Goal: Navigation & Orientation: Find specific page/section

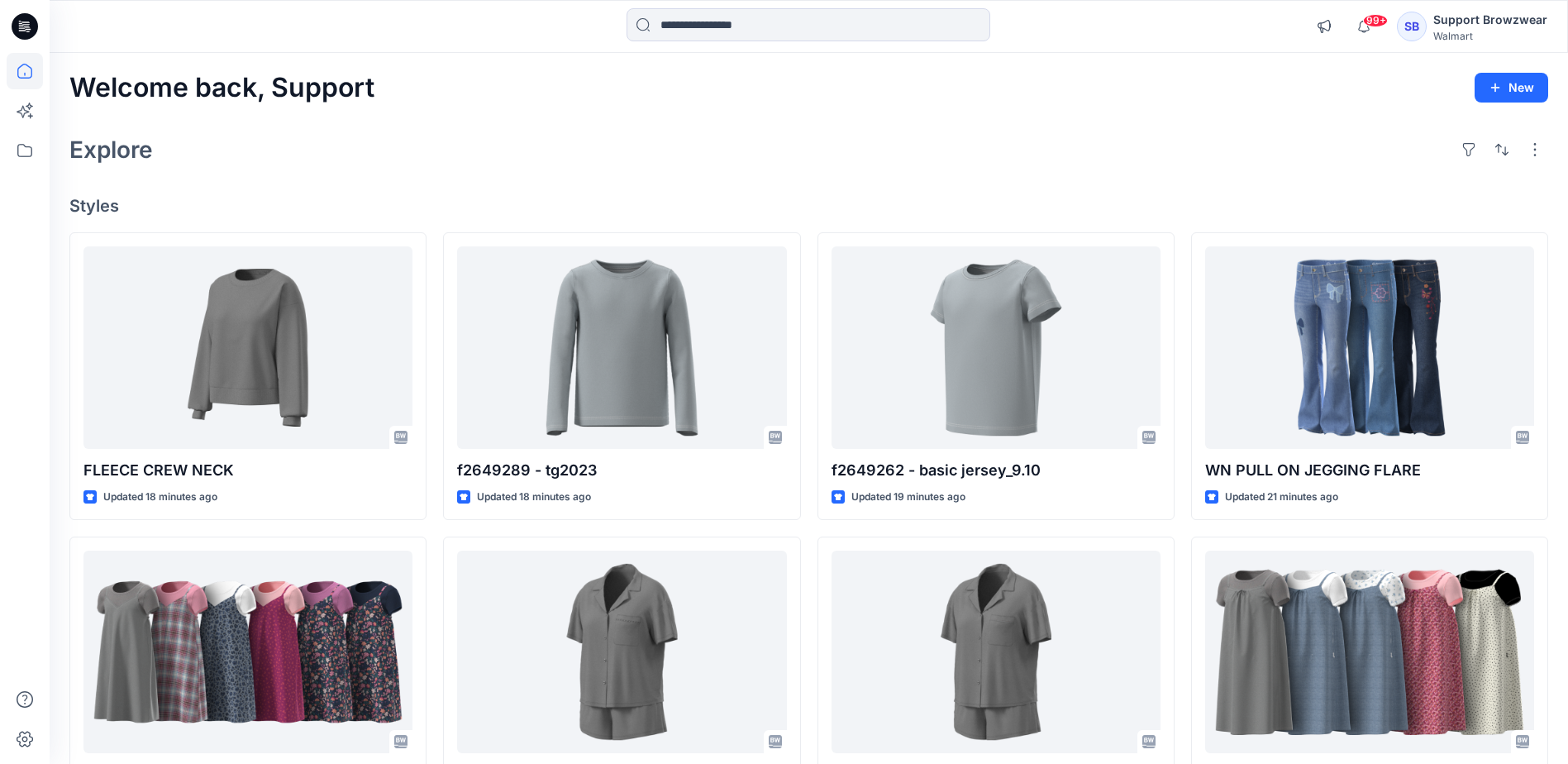
click at [556, 119] on div "Welcome back, Support New Explore Styles FLEECE CREW NECK Updated 18 minutes ag…" at bounding box center [809, 630] width 1519 height 1156
click at [1416, 21] on div "SB" at bounding box center [1412, 27] width 30 height 30
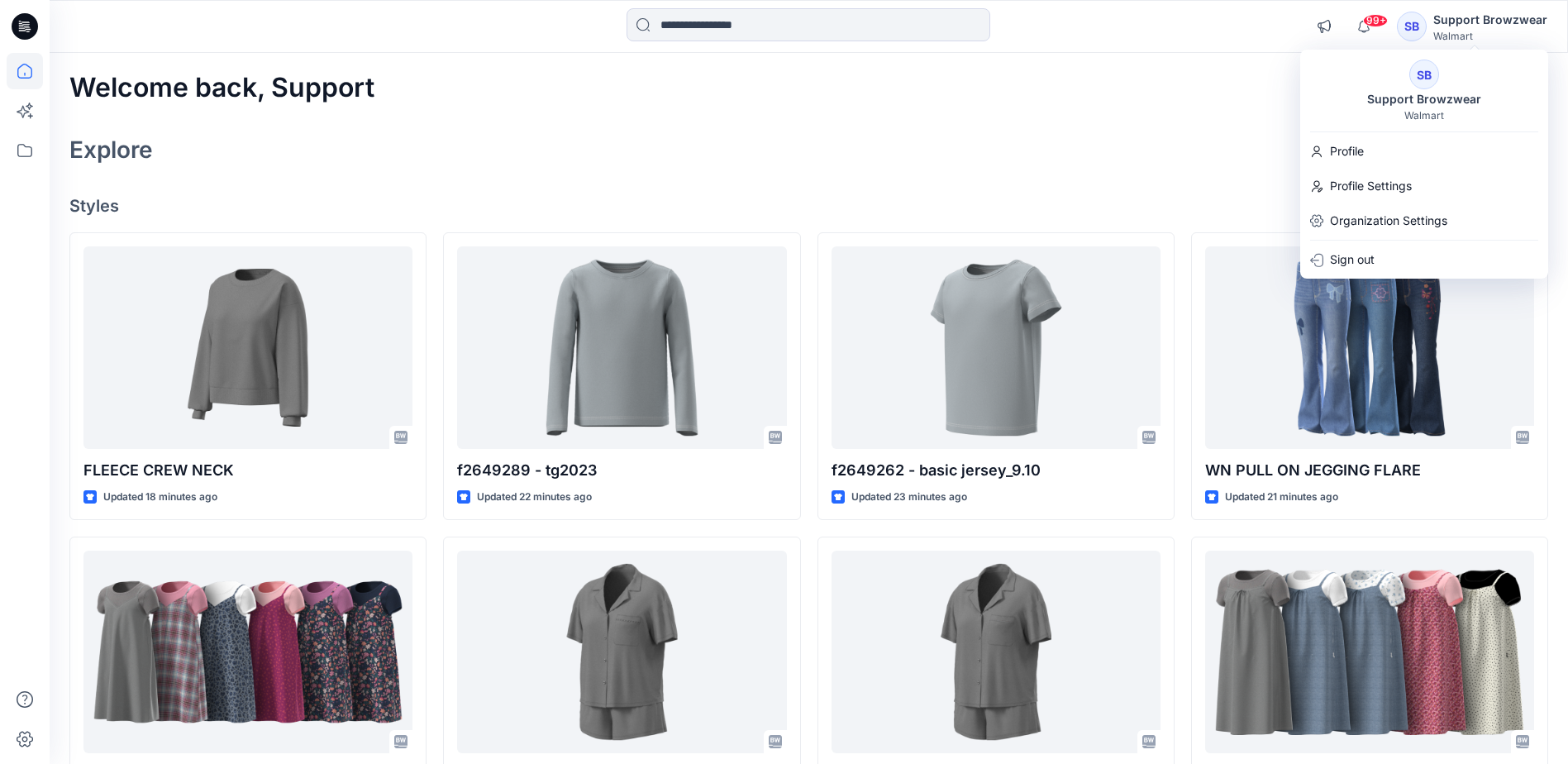
click at [1437, 70] on div "SB" at bounding box center [1424, 74] width 30 height 30
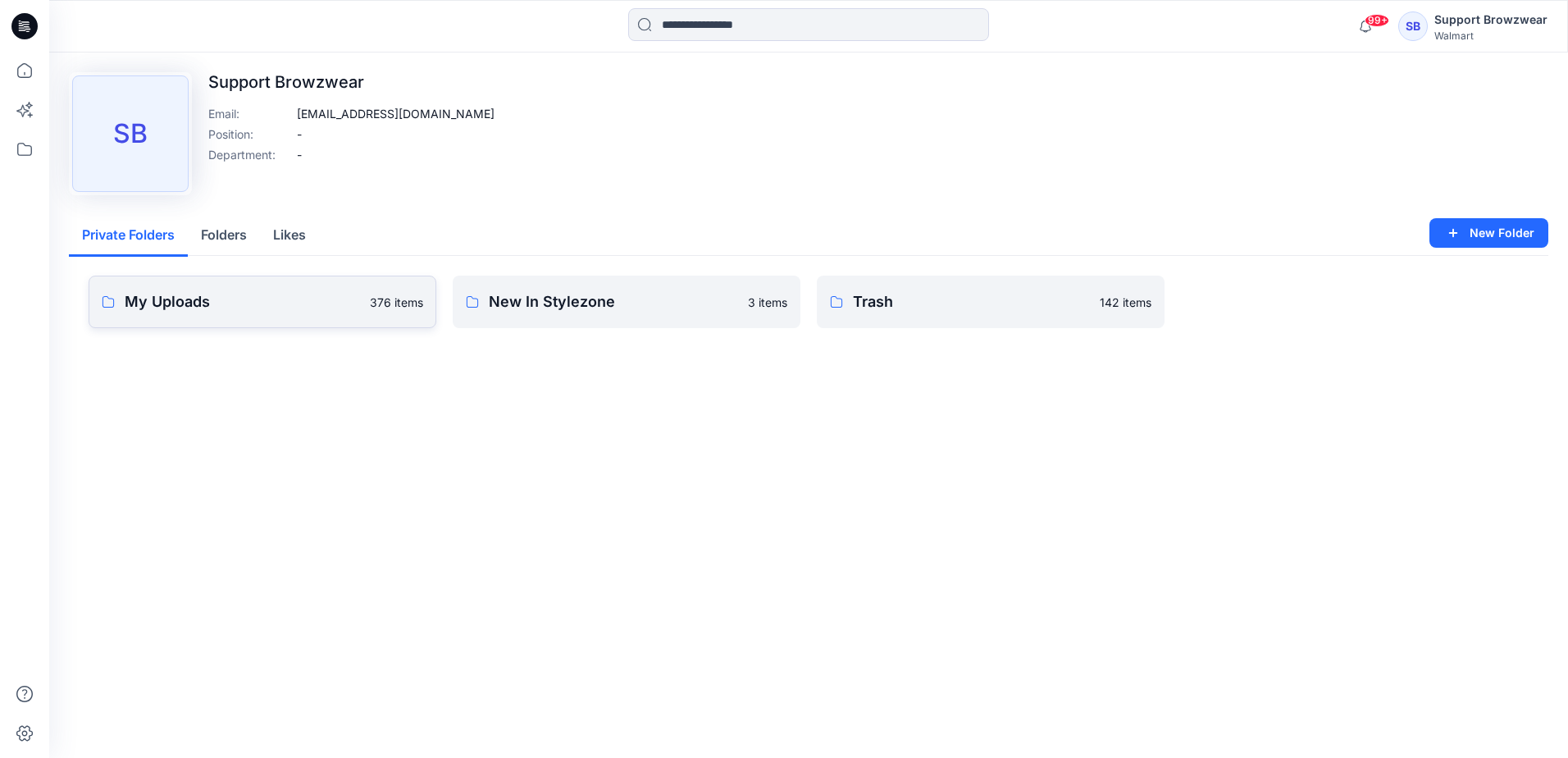
click at [301, 311] on p "My Uploads" at bounding box center [243, 302] width 235 height 23
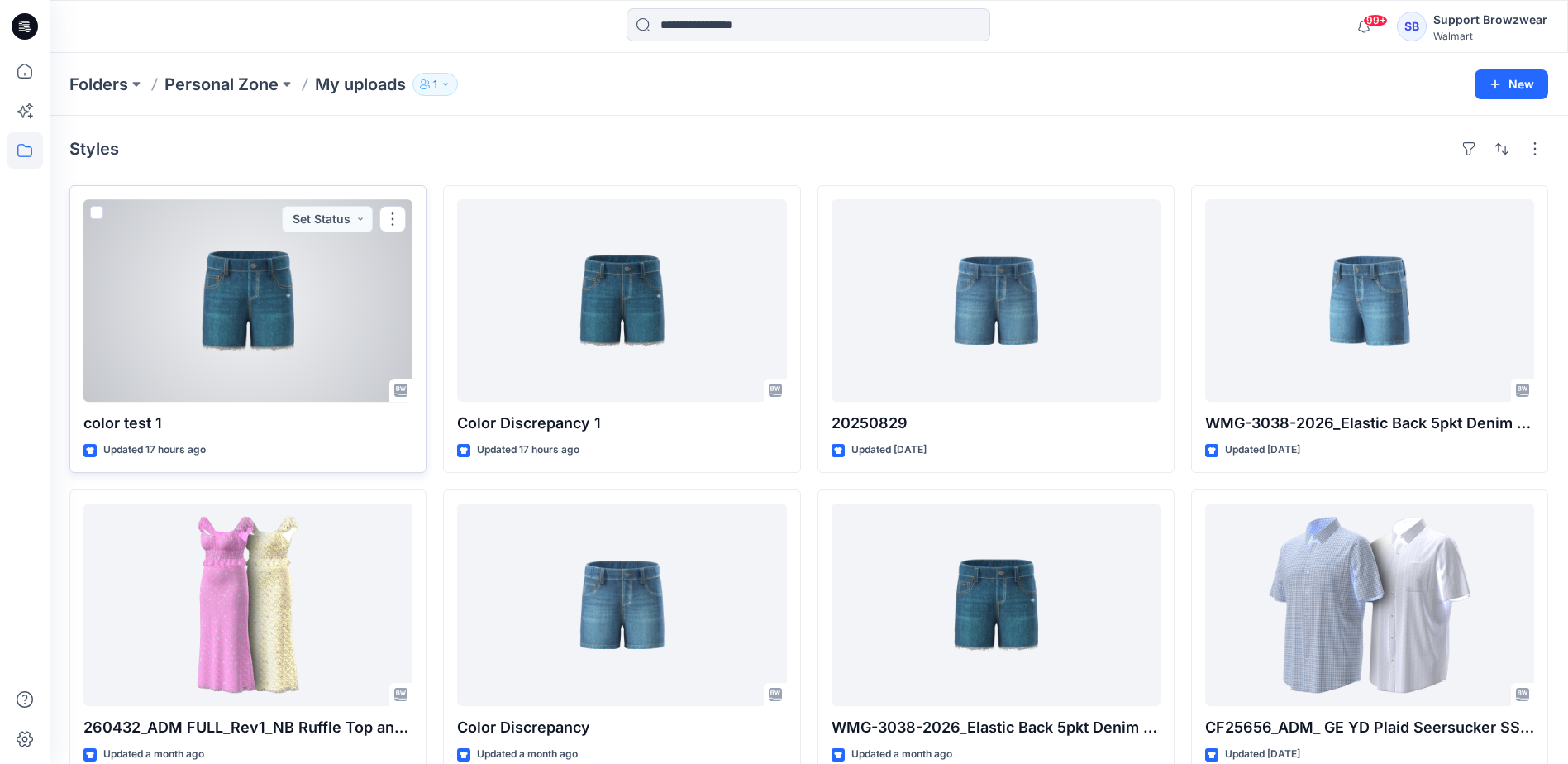
click at [333, 317] on div at bounding box center [248, 301] width 329 height 203
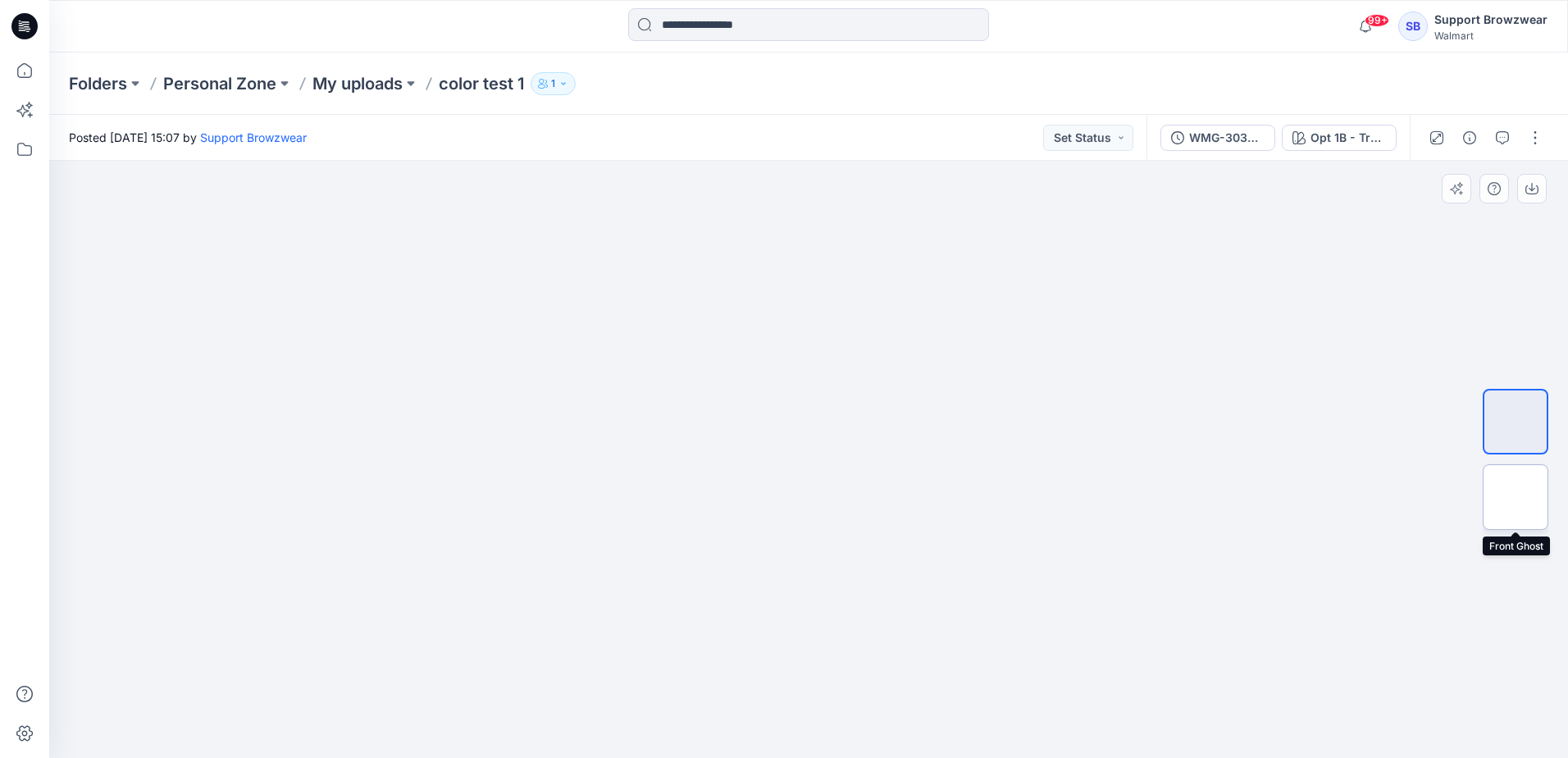
click at [1516, 497] on img at bounding box center [1516, 497] width 0 height 0
click at [1516, 422] on img at bounding box center [1516, 422] width 0 height 0
click at [1516, 497] on img at bounding box center [1516, 497] width 0 height 0
click at [1516, 422] on img at bounding box center [1516, 422] width 0 height 0
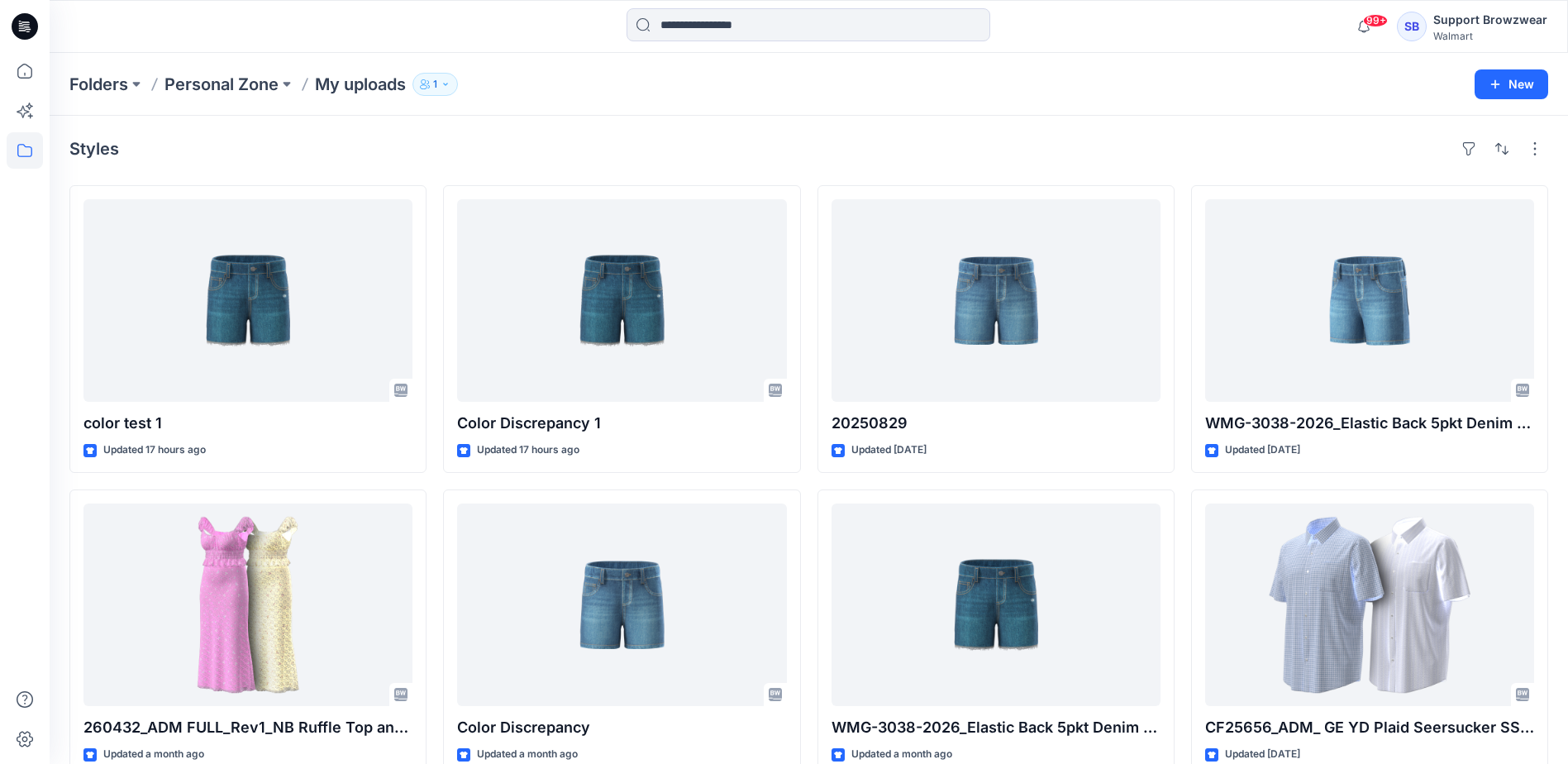
click at [788, 134] on div "Styles color test 1 Updated 17 hours ago 260432_ADM FULL_Rev1_NB Ruffle Top and…" at bounding box center [809, 639] width 1519 height 1045
